Goal: Answer question/provide support: Share knowledge or assist other users

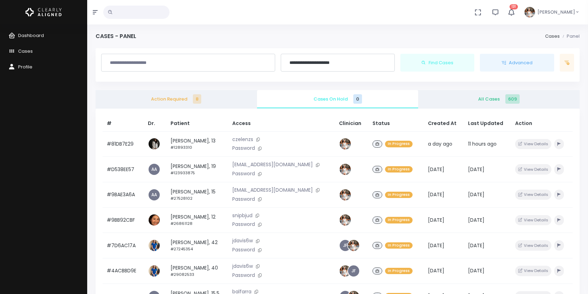
scroll to position [12, 0]
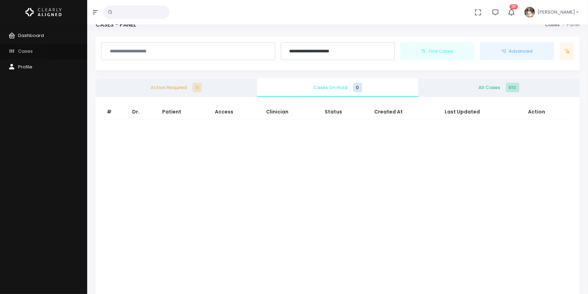
click at [30, 57] on link "Cases" at bounding box center [43, 52] width 87 height 16
click at [28, 55] on link "Cases" at bounding box center [43, 52] width 87 height 16
click at [24, 50] on span "Cases" at bounding box center [25, 51] width 15 height 7
click at [24, 55] on link "Cases" at bounding box center [43, 52] width 87 height 16
click at [21, 47] on link "Cases" at bounding box center [43, 52] width 87 height 16
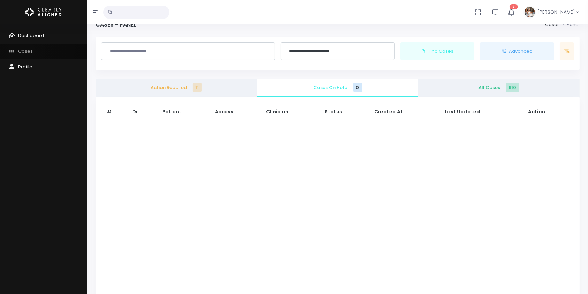
click at [21, 52] on span "Cases" at bounding box center [25, 51] width 15 height 7
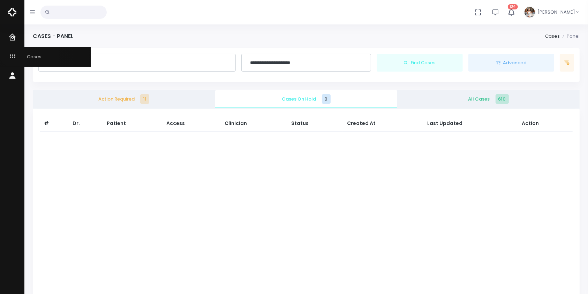
click at [14, 53] on icon "scrollable content" at bounding box center [13, 56] width 10 height 9
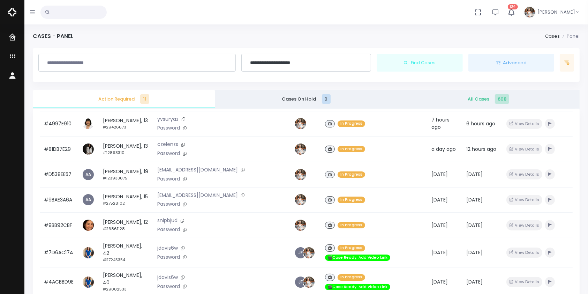
scroll to position [167, 0]
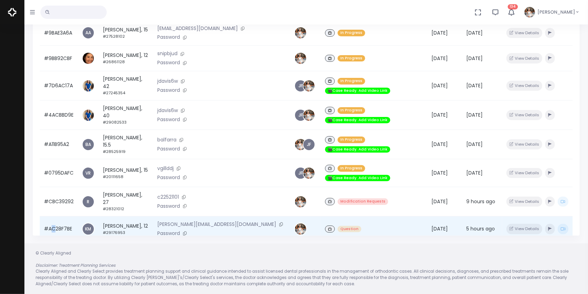
click at [53, 216] on td "#AC28F7BE" at bounding box center [59, 228] width 38 height 25
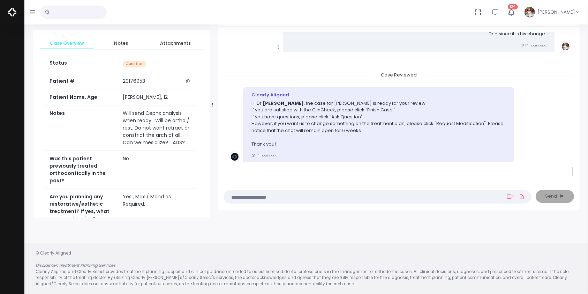
scroll to position [1891, 0]
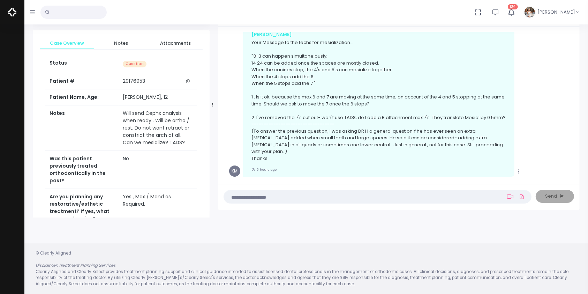
drag, startPoint x: 585, startPoint y: 105, endPoint x: 588, endPoint y: 92, distance: 13.1
click at [588, 92] on div "Rebecca Essa, 12 (#29176953) By Dr. Marenco, Ken Cases Case Detail KM Marenco, …" at bounding box center [306, 120] width 564 height 350
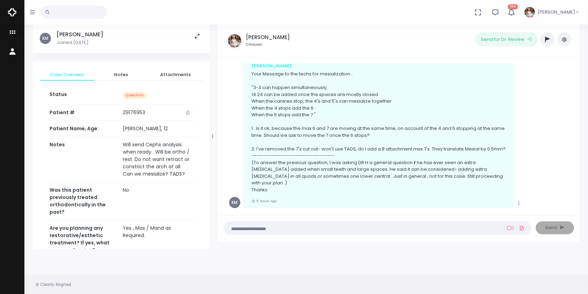
scroll to position [25, 0]
click at [312, 228] on textarea at bounding box center [364, 227] width 272 height 8
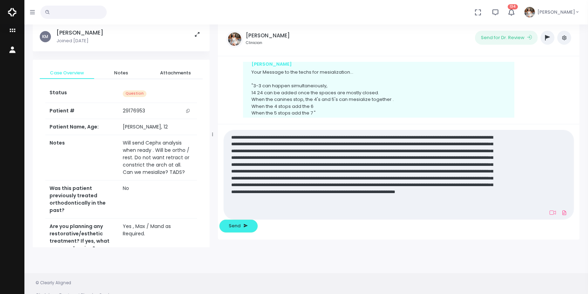
scroll to position [0, 0]
click at [458, 216] on textarea at bounding box center [364, 175] width 272 height 84
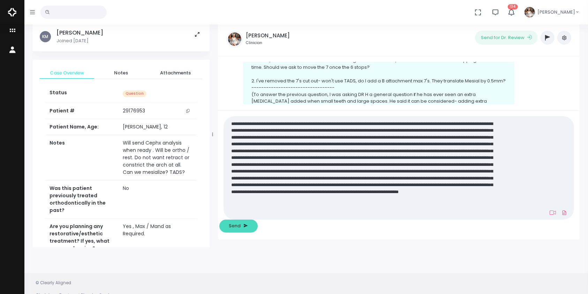
type textarea "**********"
click at [241, 228] on span "Send" at bounding box center [235, 225] width 12 height 7
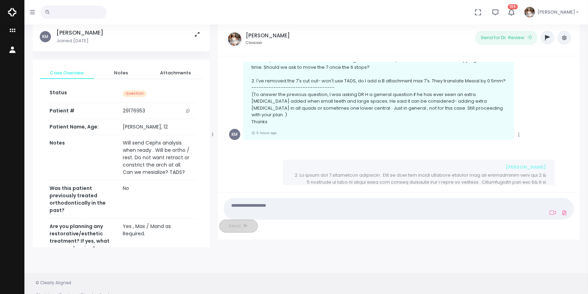
scroll to position [2040, 0]
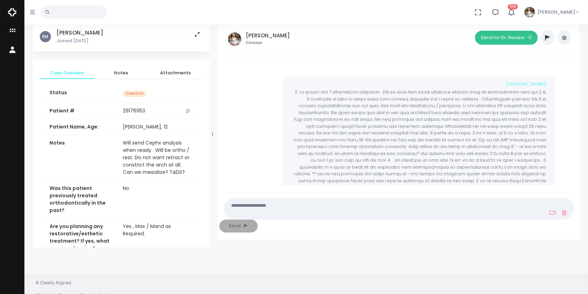
click at [497, 37] on button "Send for Dr. Review" at bounding box center [506, 38] width 63 height 14
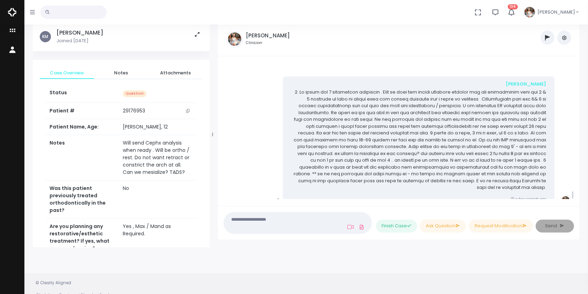
scroll to position [2172, 0]
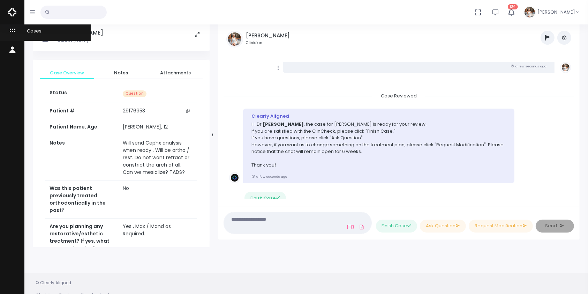
click at [15, 28] on icon "scrollable content" at bounding box center [13, 31] width 10 height 9
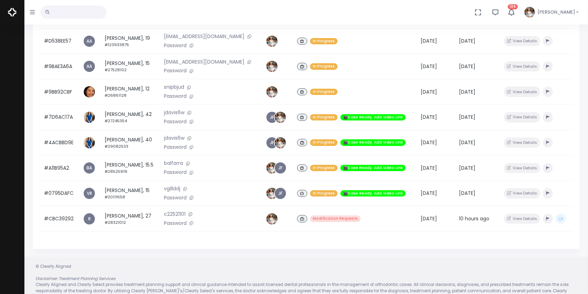
scroll to position [156, 0]
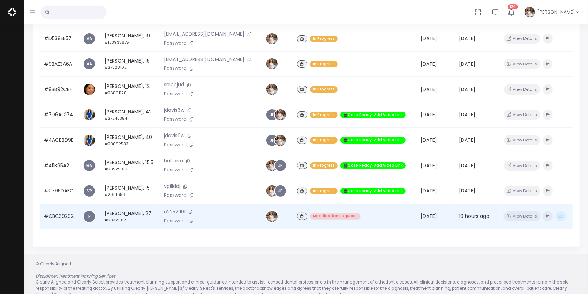
click at [62, 220] on td "#CBC39292" at bounding box center [59, 215] width 39 height 25
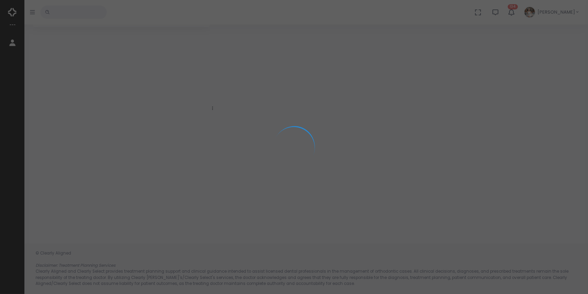
click at [62, 220] on div at bounding box center [294, 147] width 588 height 294
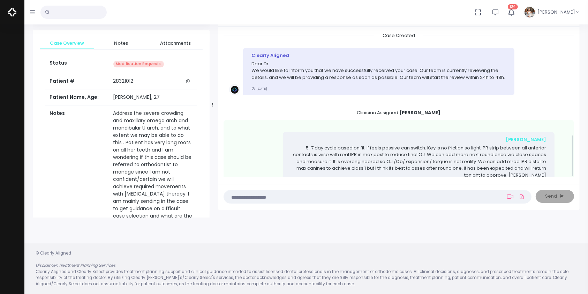
scroll to position [353, 0]
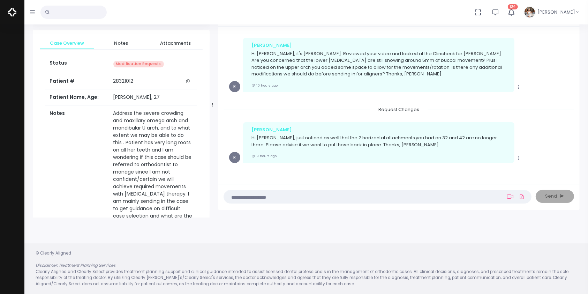
click at [352, 200] on nick-textarea "(Obrigatório)" at bounding box center [378, 197] width 308 height 14
click at [348, 197] on textarea at bounding box center [364, 197] width 272 height 8
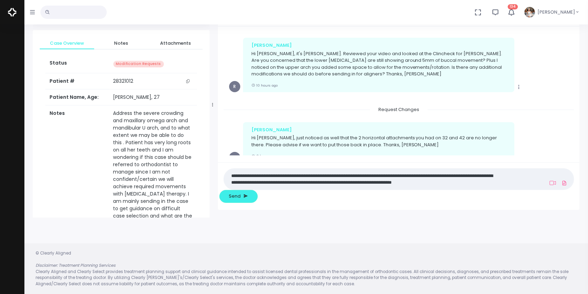
scroll to position [0, 0]
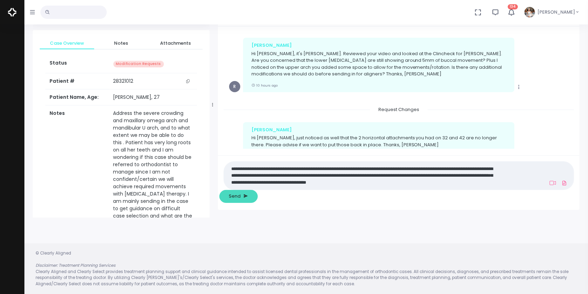
type textarea "**********"
click at [241, 195] on span "Send" at bounding box center [235, 196] width 12 height 7
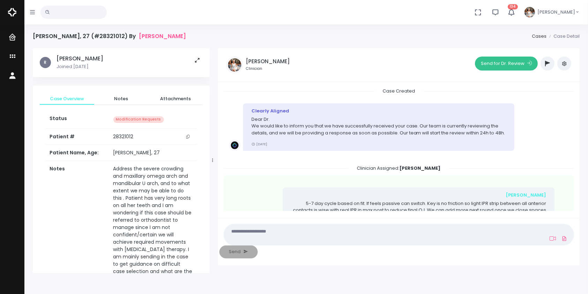
click at [497, 63] on button "Send for Dr. Review" at bounding box center [506, 64] width 63 height 14
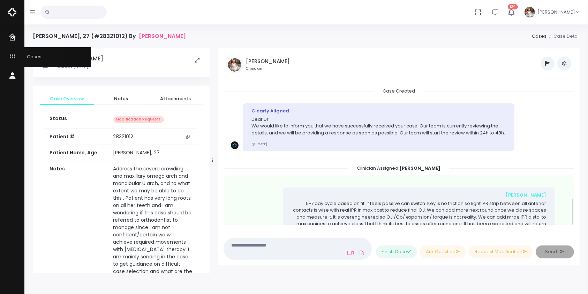
scroll to position [560, 0]
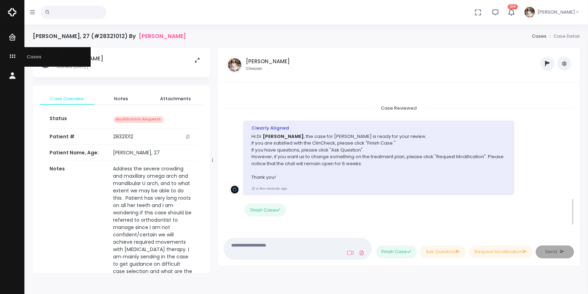
click at [13, 57] on icon "scrollable content" at bounding box center [13, 56] width 10 height 9
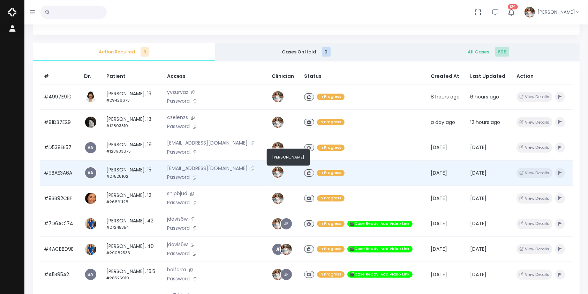
scroll to position [49, 0]
